Goal: Entertainment & Leisure: Consume media (video, audio)

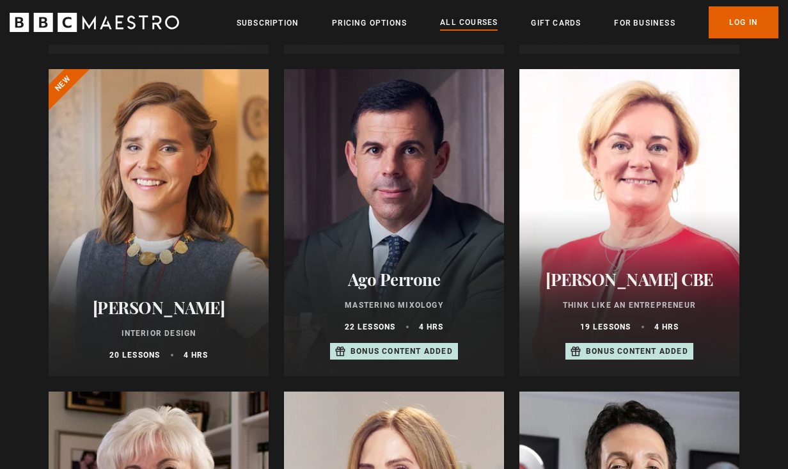
scroll to position [457, 0]
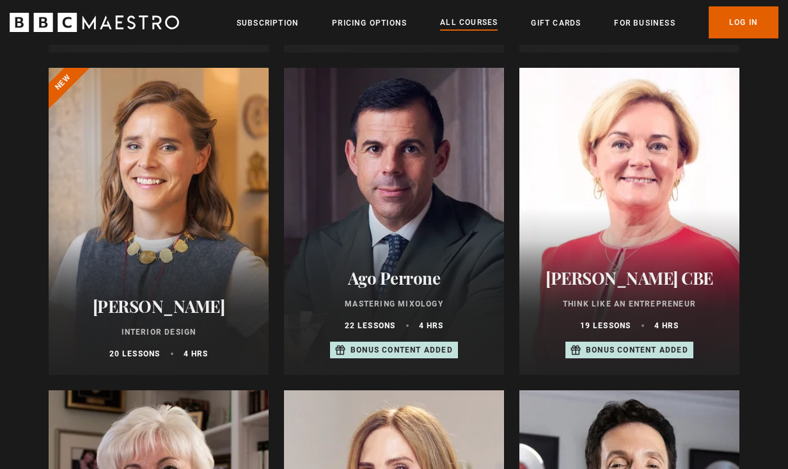
click at [433, 209] on div at bounding box center [394, 221] width 220 height 307
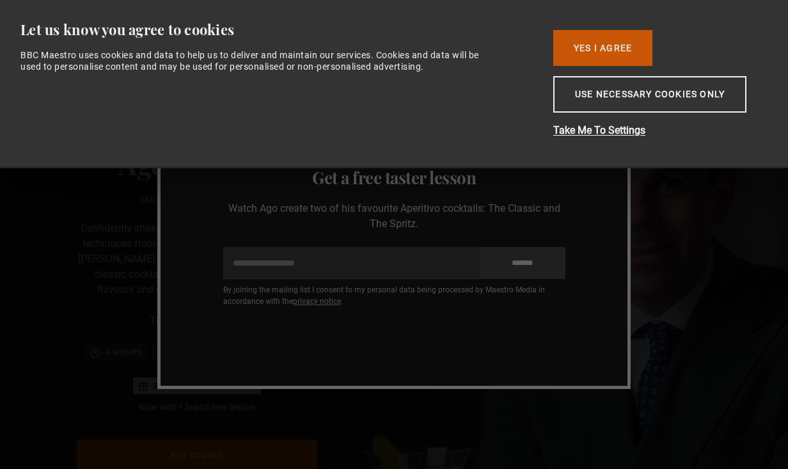
click at [613, 42] on button "Yes I Agree" at bounding box center [602, 48] width 99 height 36
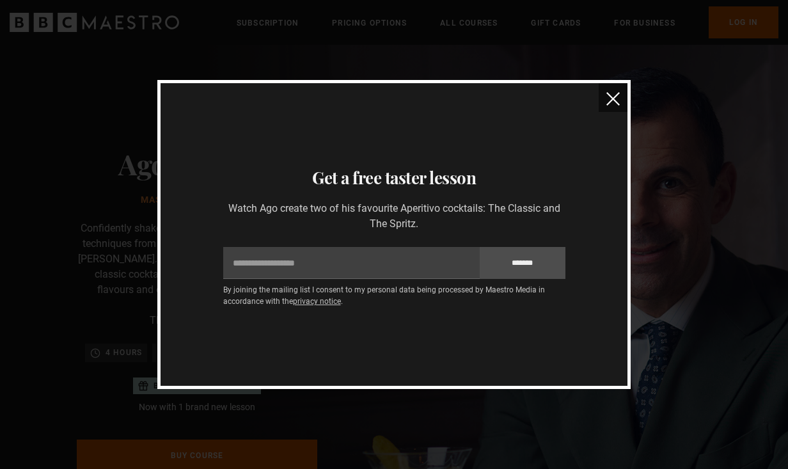
click at [616, 100] on img "close" at bounding box center [613, 98] width 13 height 13
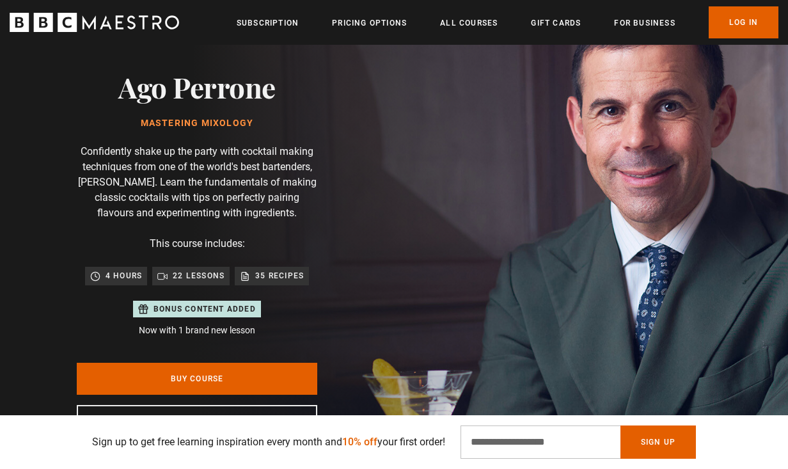
scroll to position [72, 0]
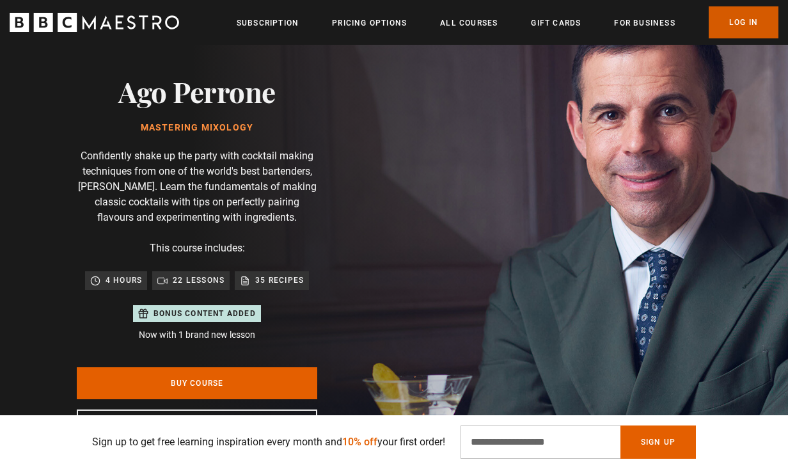
click at [742, 22] on link "Log In" at bounding box center [744, 22] width 70 height 32
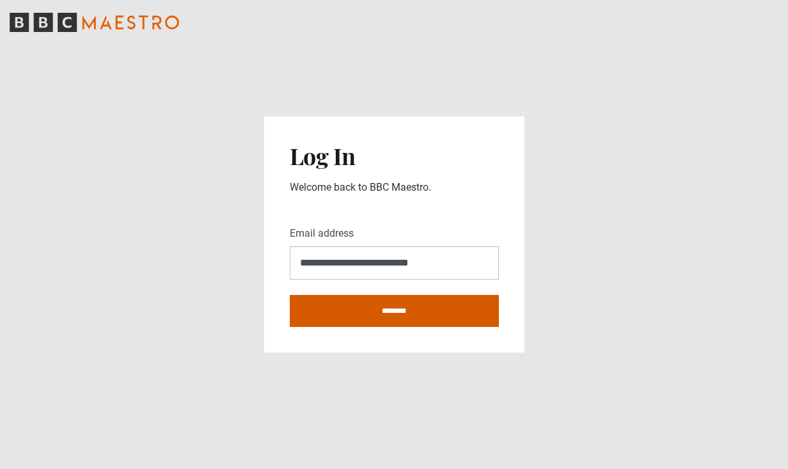
type input "**********"
click at [406, 315] on input "********" at bounding box center [394, 311] width 209 height 32
type input "**********"
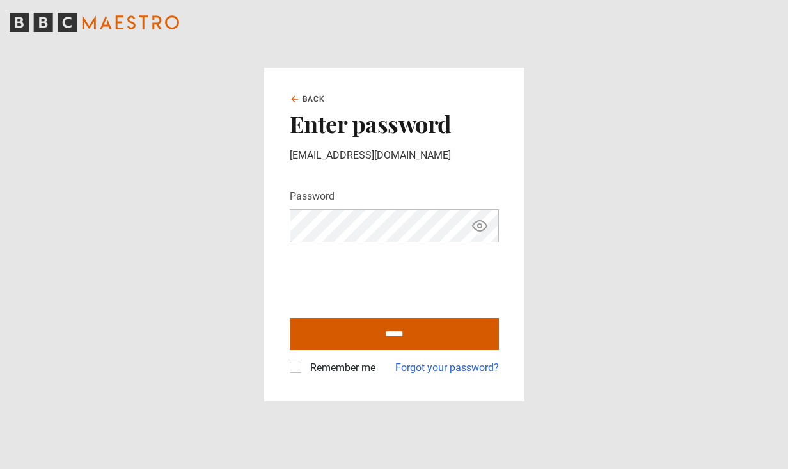
click at [393, 324] on input "******" at bounding box center [394, 334] width 209 height 32
type input "**********"
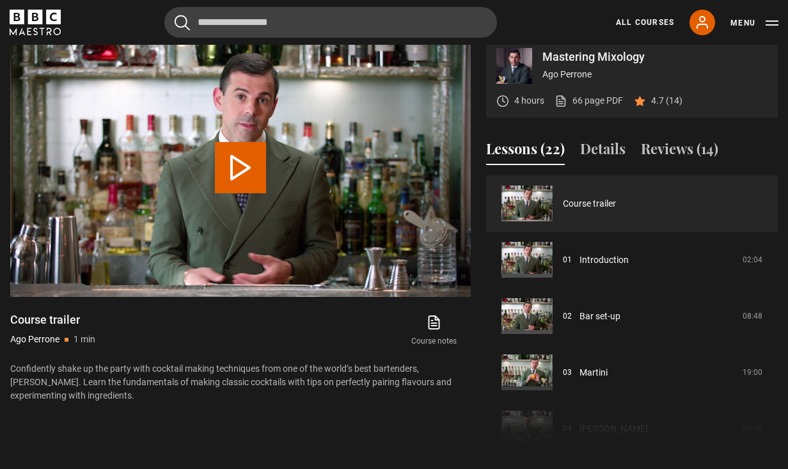
scroll to position [628, 0]
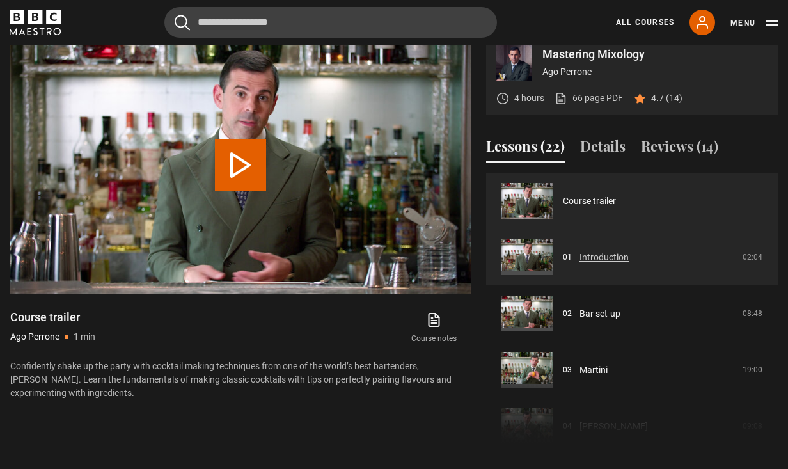
click at [599, 254] on link "Introduction" at bounding box center [604, 257] width 49 height 13
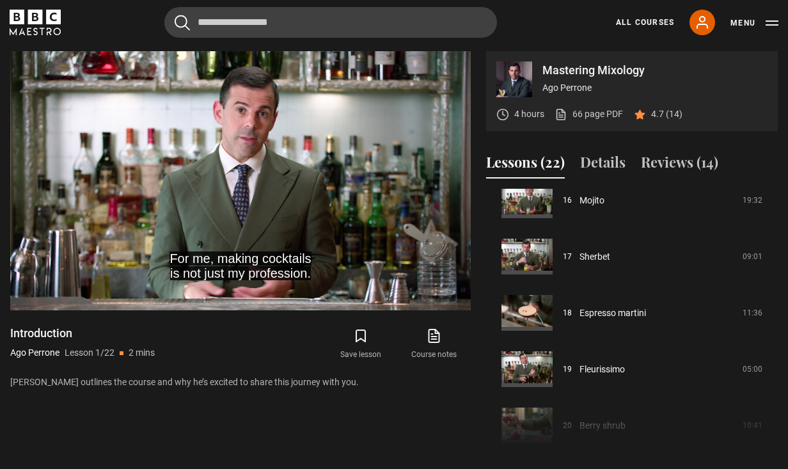
scroll to position [914, 0]
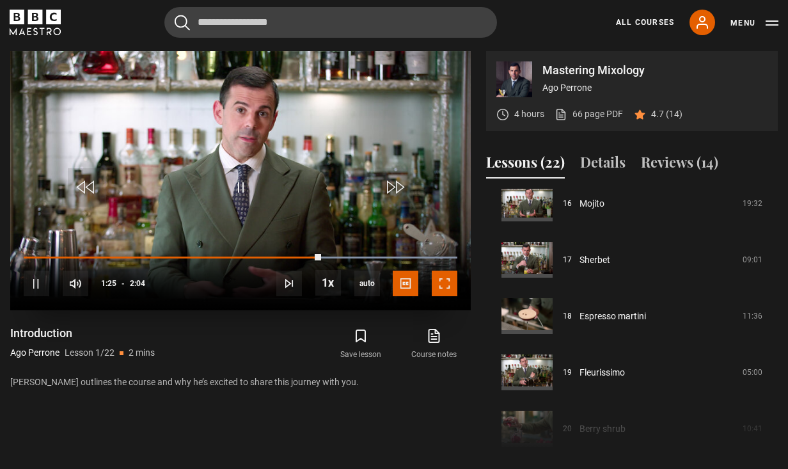
click at [447, 283] on span "Video Player" at bounding box center [445, 284] width 26 height 26
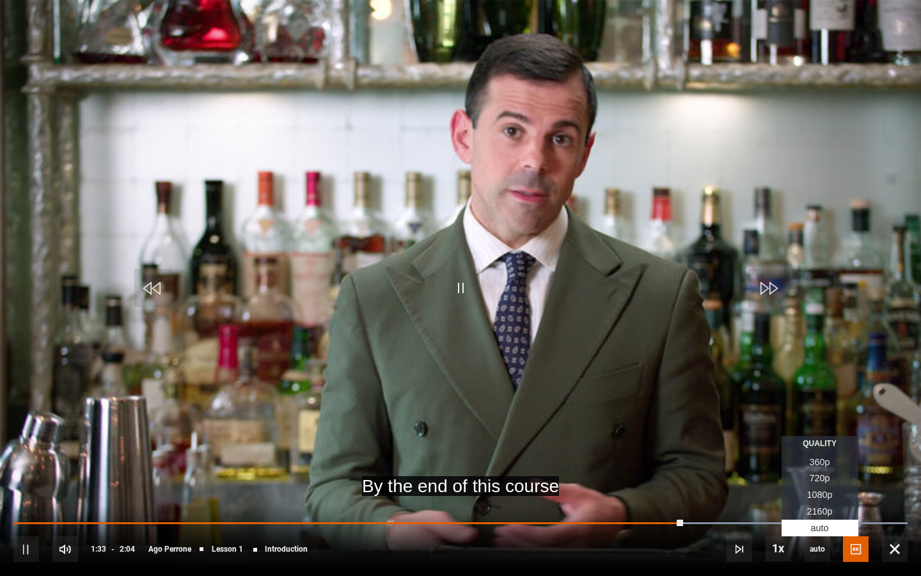
click at [788, 468] on span "720p" at bounding box center [820, 478] width 20 height 10
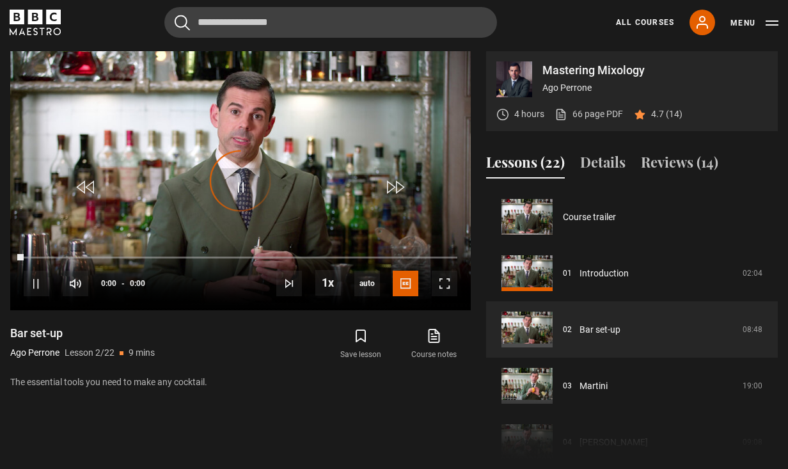
scroll to position [56, 0]
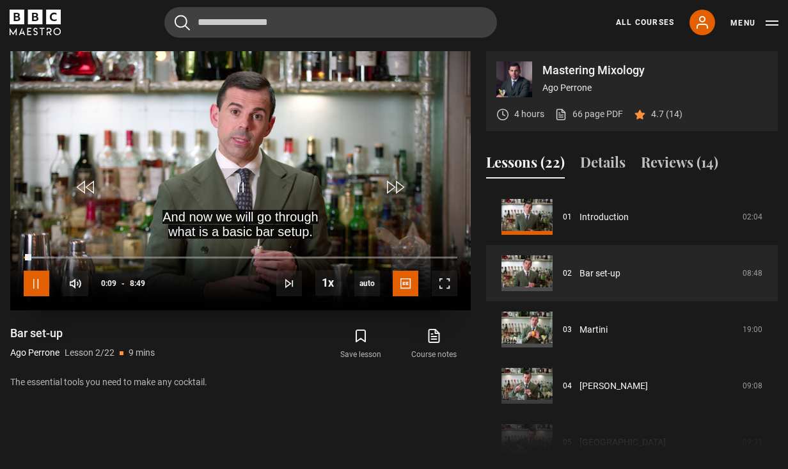
click at [40, 280] on span "Video Player" at bounding box center [37, 284] width 26 height 26
click at [251, 191] on span "Video Player" at bounding box center [240, 187] width 38 height 38
click at [449, 282] on span "Video Player" at bounding box center [445, 284] width 26 height 26
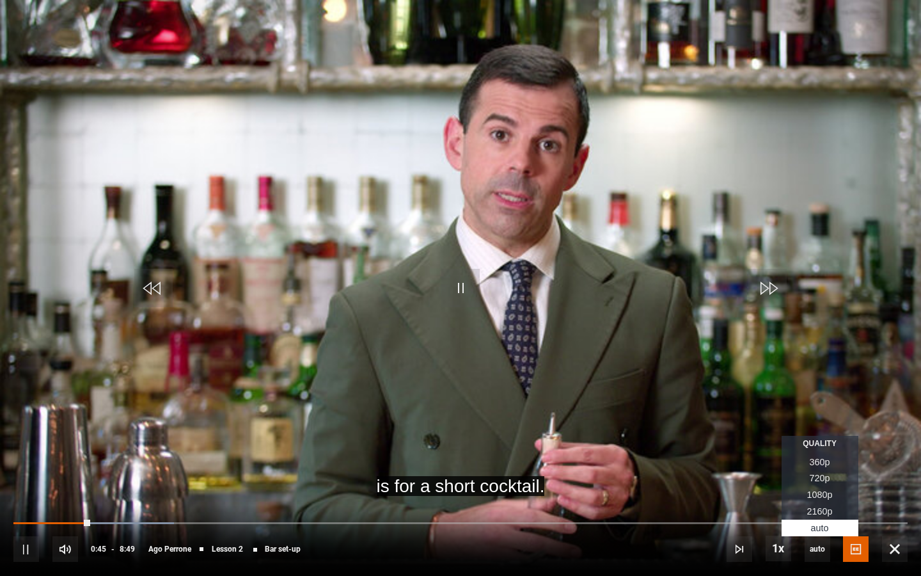
click at [788, 468] on span "720p" at bounding box center [820, 478] width 20 height 10
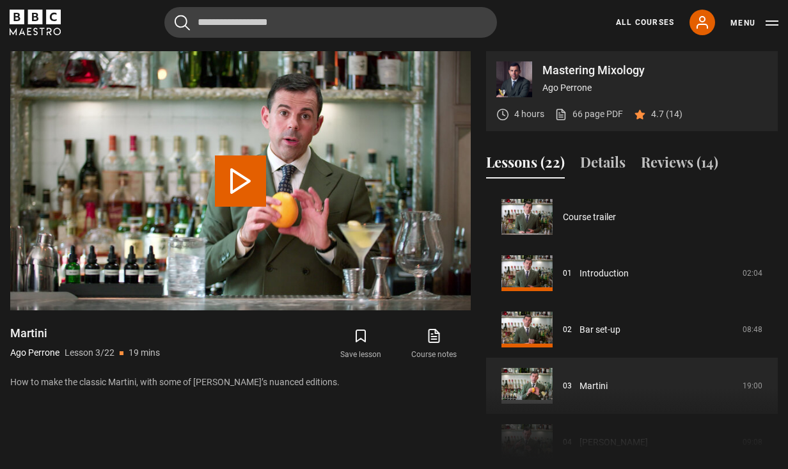
scroll to position [113, 0]
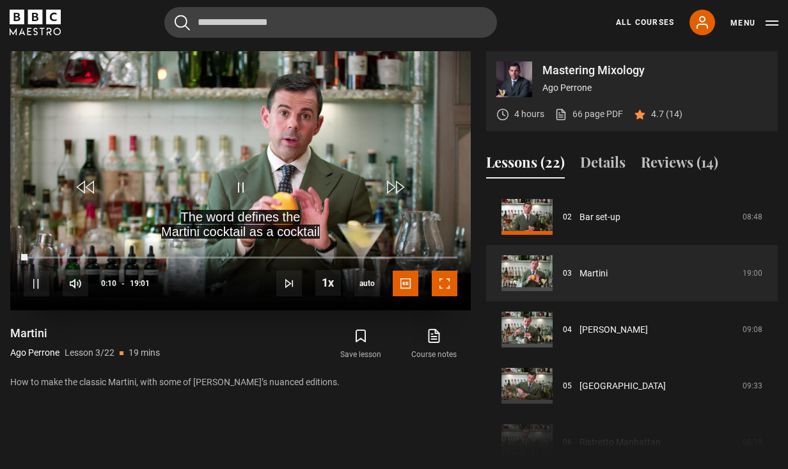
click at [443, 280] on span "Video Player" at bounding box center [445, 284] width 26 height 26
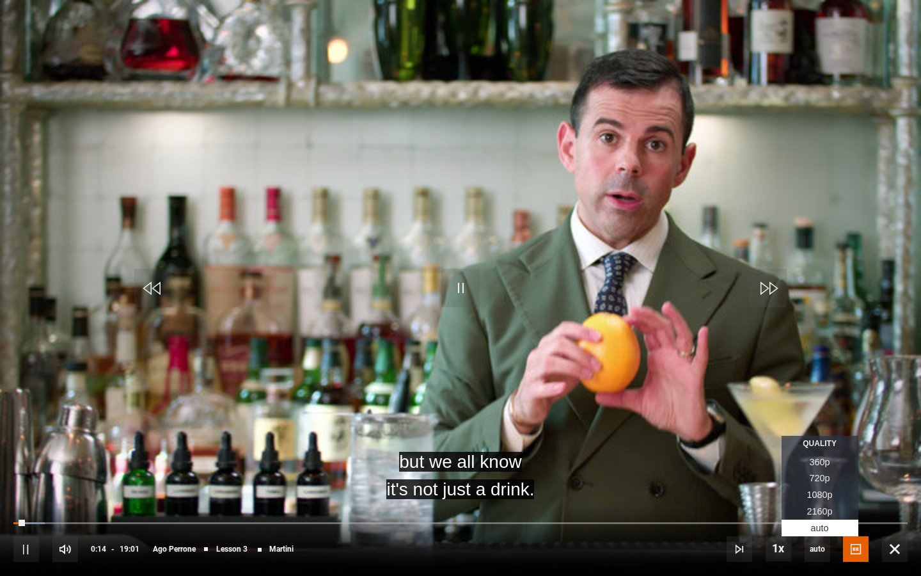
click at [788, 468] on span "720p" at bounding box center [820, 478] width 20 height 10
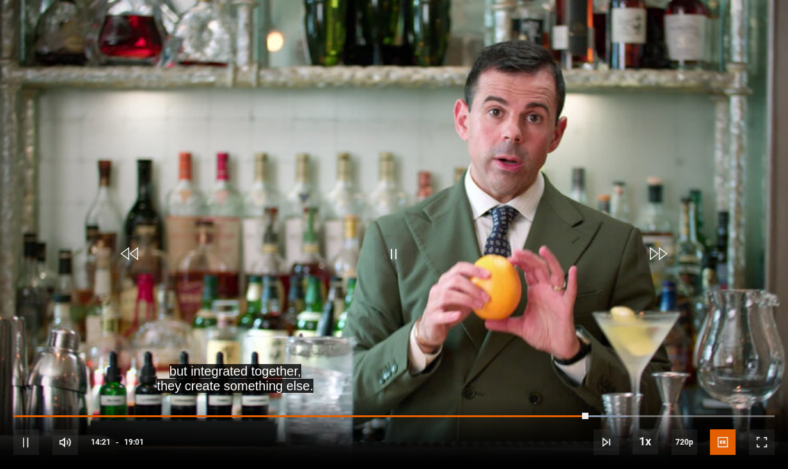
scroll to position [576, 0]
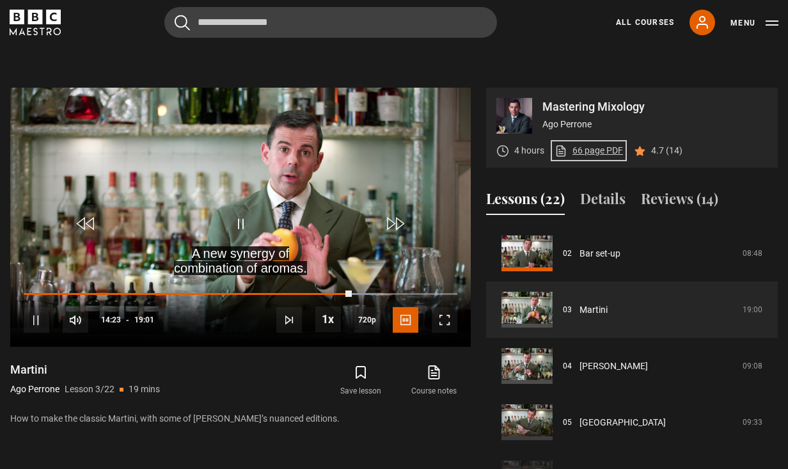
click at [603, 151] on link "66 page PDF (opens in new tab)" at bounding box center [589, 150] width 68 height 13
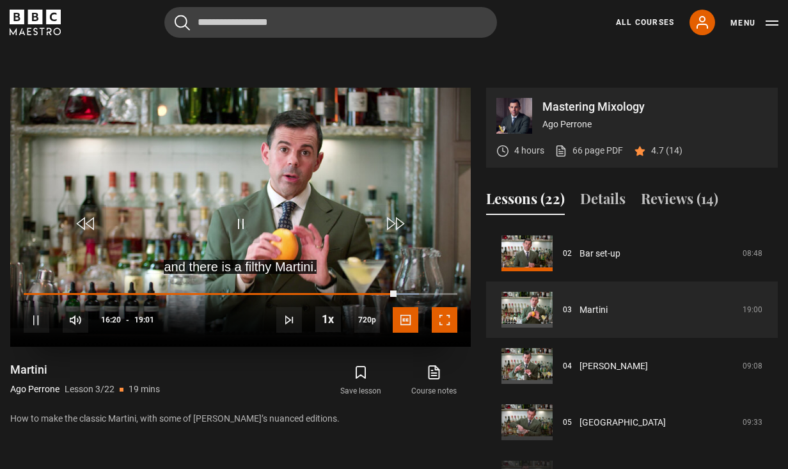
click at [453, 319] on span "Video Player" at bounding box center [445, 320] width 26 height 26
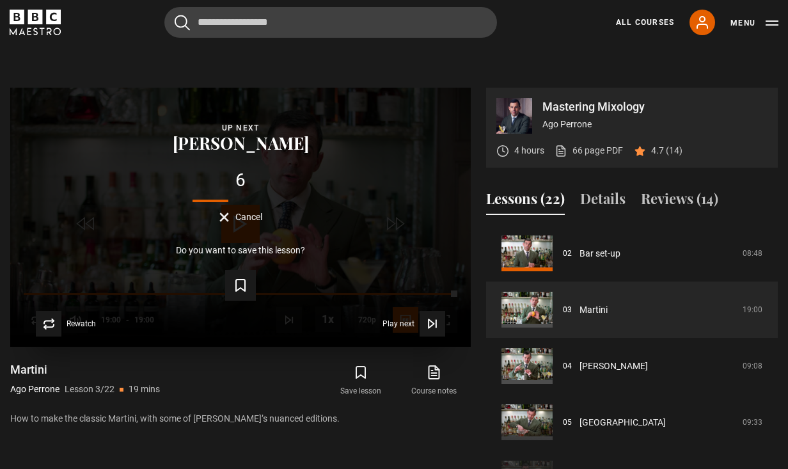
click at [225, 218] on button "Cancel" at bounding box center [240, 217] width 43 height 10
